Goal: Find specific page/section: Find specific page/section

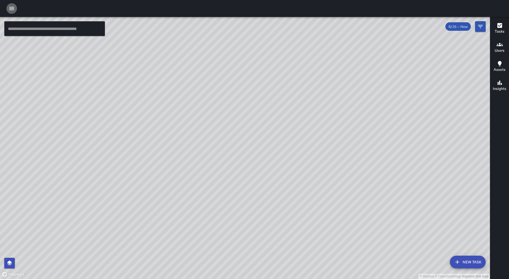
click at [13, 9] on icon "button" at bounding box center [11, 8] width 6 height 6
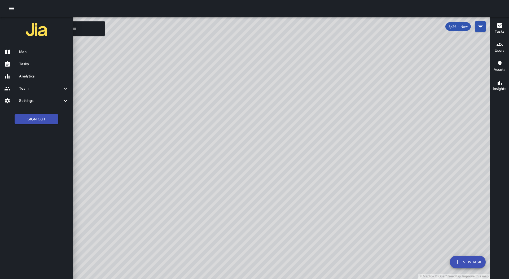
click at [28, 63] on h6 "Tasks" at bounding box center [44, 64] width 50 height 6
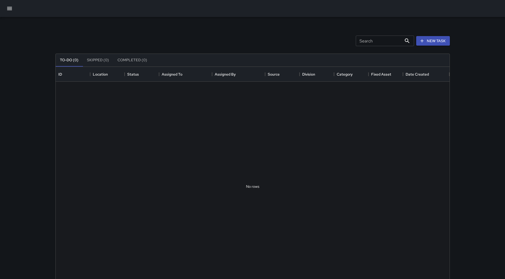
scroll to position [221, 390]
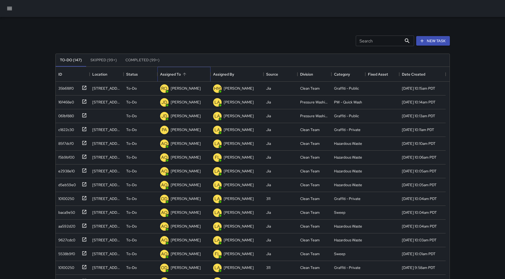
click at [192, 74] on div "Assigned To" at bounding box center [184, 74] width 48 height 15
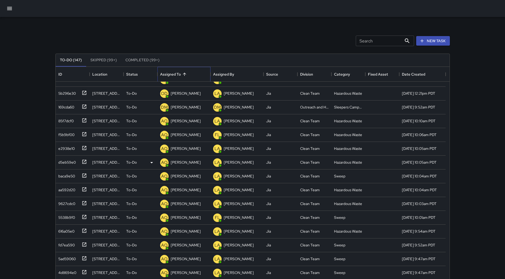
scroll to position [345, 0]
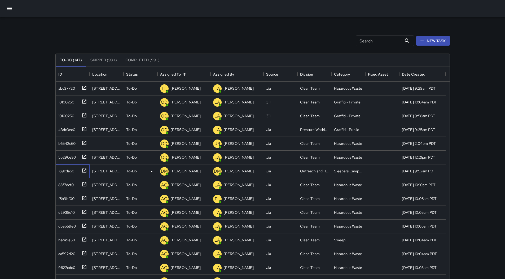
click at [70, 168] on div "169cda60" at bounding box center [65, 169] width 18 height 7
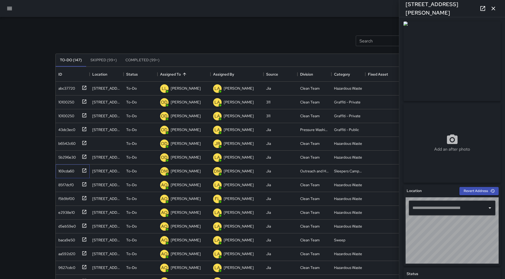
type input "**********"
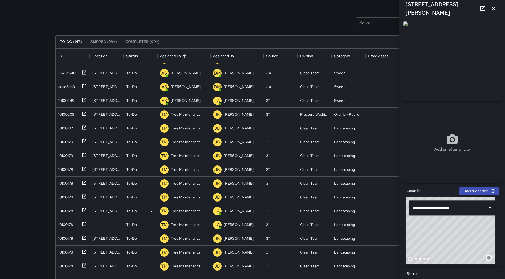
scroll to position [34, 0]
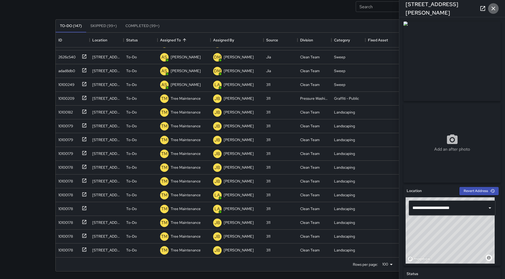
click at [496, 10] on icon "button" at bounding box center [494, 8] width 6 height 6
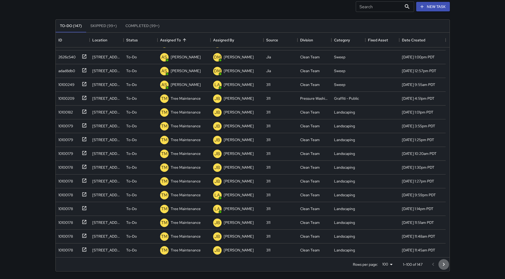
click at [442, 264] on icon "Go to next page" at bounding box center [444, 264] width 6 height 6
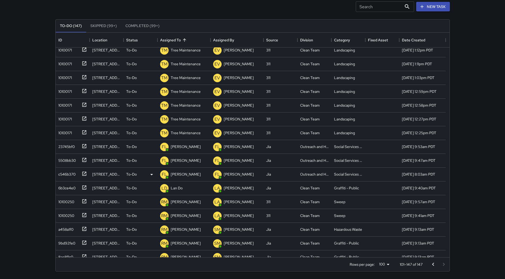
scroll to position [439, 0]
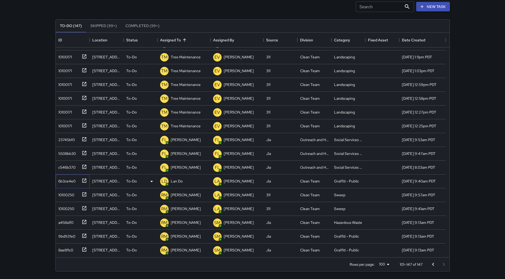
click at [64, 182] on div "6b3ce4e0" at bounding box center [65, 179] width 19 height 7
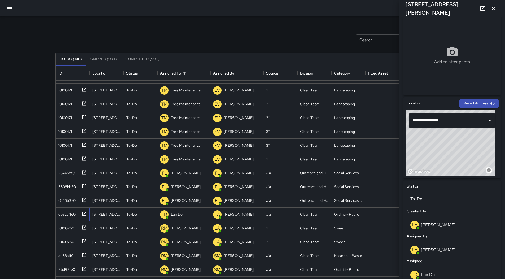
scroll to position [0, 0]
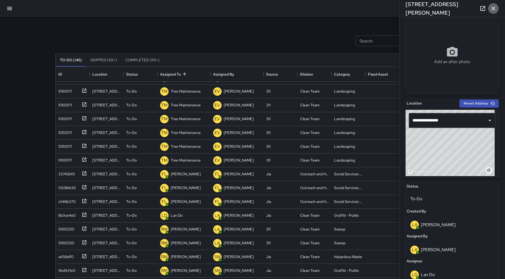
click at [494, 10] on icon "button" at bounding box center [494, 8] width 6 height 6
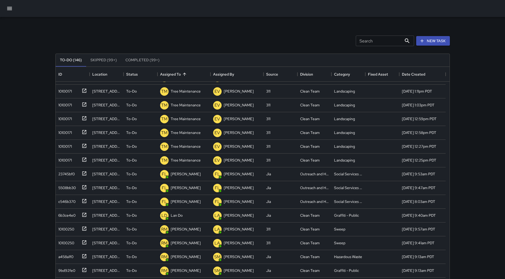
click at [10, 10] on icon "button" at bounding box center [9, 8] width 5 height 3
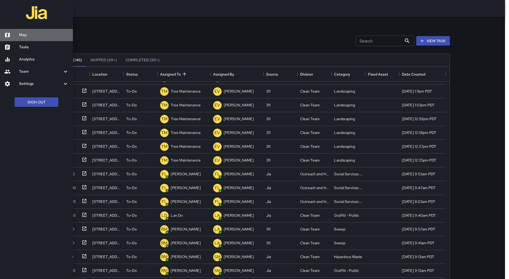
click at [21, 34] on h6 "Map" at bounding box center [44, 35] width 50 height 6
